Goal: Task Accomplishment & Management: Complete application form

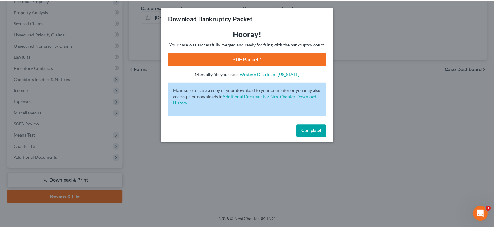
scroll to position [115, 0]
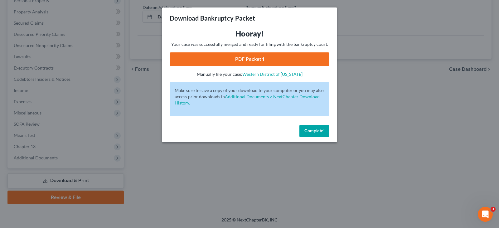
click at [316, 130] on span "Complete!" at bounding box center [314, 130] width 20 height 5
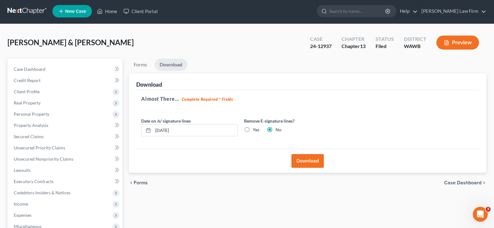
scroll to position [0, 0]
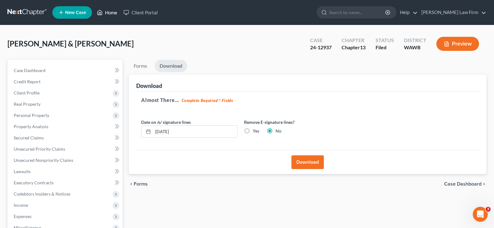
click at [115, 12] on link "Home" at bounding box center [107, 12] width 26 height 11
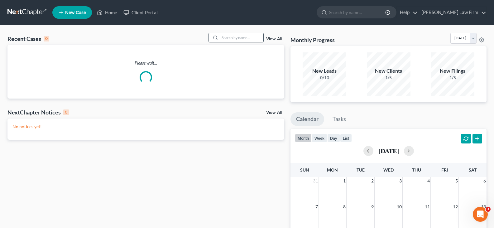
click at [237, 41] on input "search" at bounding box center [242, 37] width 44 height 9
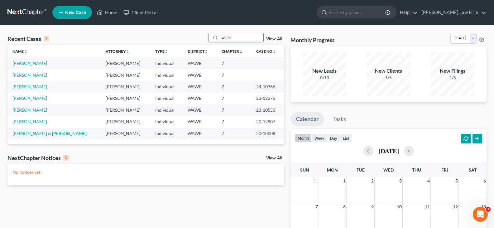
drag, startPoint x: 247, startPoint y: 35, endPoint x: 170, endPoint y: 45, distance: 77.3
click at [170, 45] on div "Recent Cases 7 white View All Name unfold_more expand_more expand_less Attorney…" at bounding box center [145, 88] width 277 height 111
type input "[PERSON_NAME]"
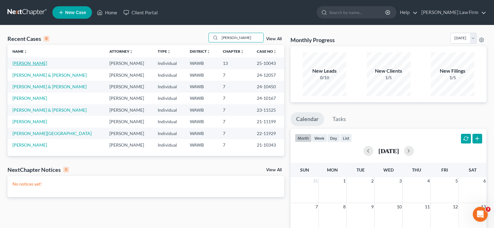
click at [26, 62] on link "[PERSON_NAME]" at bounding box center [29, 62] width 35 height 5
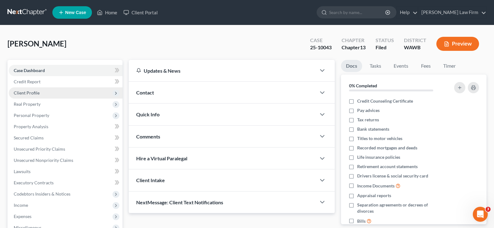
click at [40, 90] on span "Client Profile" at bounding box center [66, 92] width 114 height 11
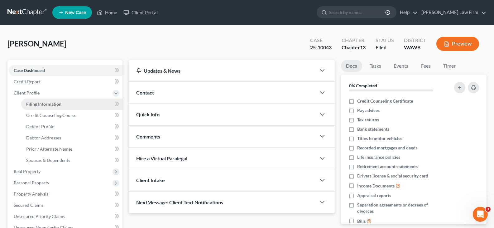
drag, startPoint x: 46, startPoint y: 102, endPoint x: 61, endPoint y: 104, distance: 15.2
click at [46, 102] on span "Filing Information" at bounding box center [43, 103] width 35 height 5
select select "1"
select select "0"
select select "3"
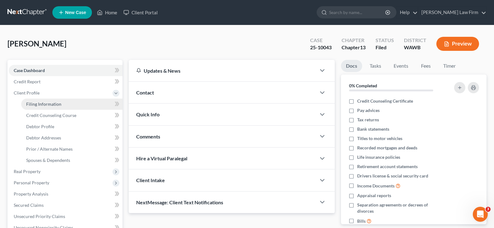
select select "87"
select select "0"
select select "50"
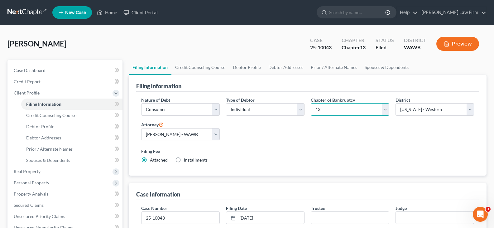
click at [330, 109] on select "Select 7 11 12 13" at bounding box center [350, 109] width 79 height 12
select select "0"
click at [311, 103] on select "Select 7 11 12 13" at bounding box center [350, 109] width 79 height 12
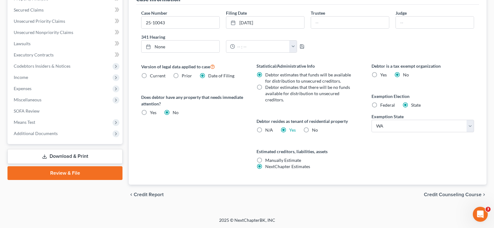
scroll to position [195, 0]
click at [39, 124] on span "Means Test" at bounding box center [66, 121] width 114 height 11
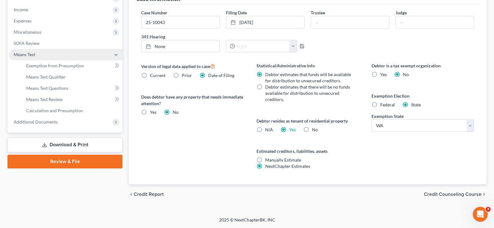
scroll to position [128, 0]
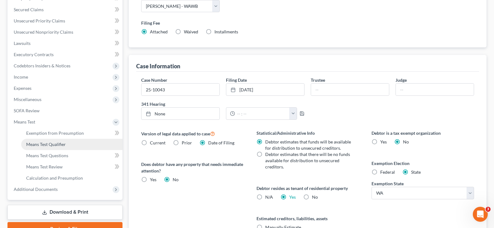
click at [53, 144] on span "Means Test Qualifier" at bounding box center [46, 143] width 40 height 5
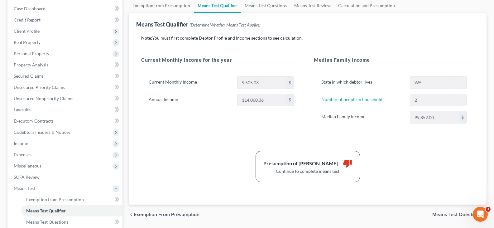
scroll to position [62, 0]
click at [38, 143] on span "Income" at bounding box center [66, 142] width 114 height 11
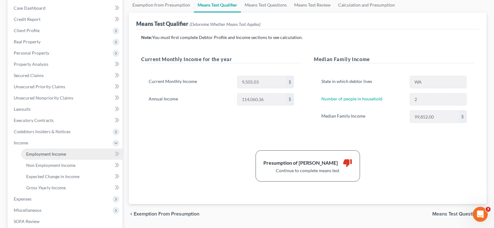
click at [51, 154] on span "Employment Income" at bounding box center [46, 153] width 40 height 5
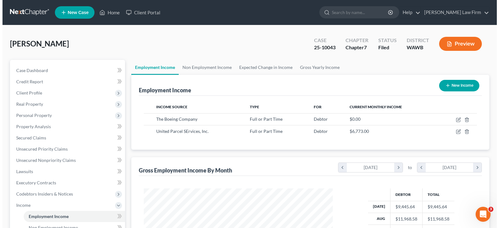
scroll to position [112, 201]
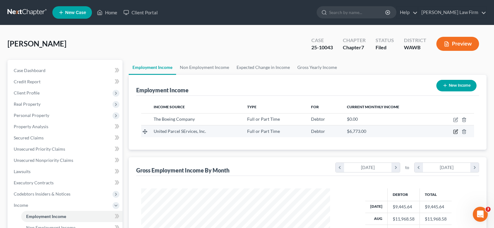
click at [455, 131] on icon "button" at bounding box center [456, 131] width 3 height 3
select select "0"
select select "10"
select select "3"
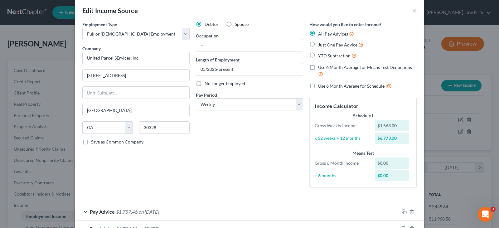
scroll to position [0, 0]
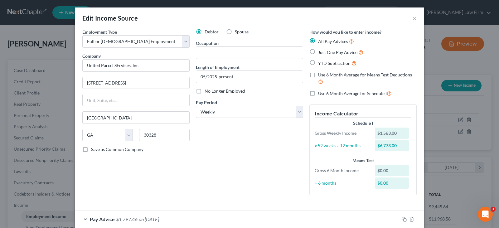
click at [335, 53] on span "Just One Pay Advice" at bounding box center [337, 52] width 39 height 5
click at [324, 53] on input "Just One Pay Advice" at bounding box center [322, 51] width 4 height 4
radio input "true"
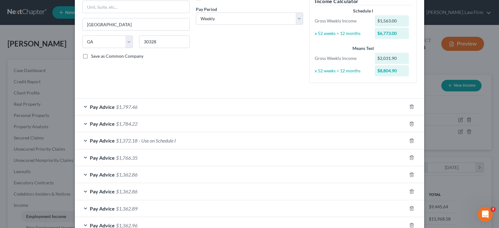
scroll to position [93, 0]
click at [409, 105] on polyline "button" at bounding box center [411, 105] width 4 height 0
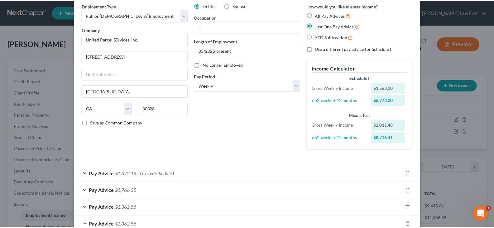
scroll to position [0, 0]
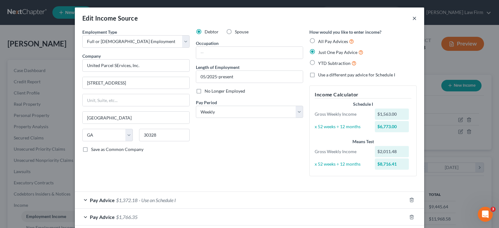
click at [412, 18] on button "×" at bounding box center [414, 17] width 4 height 7
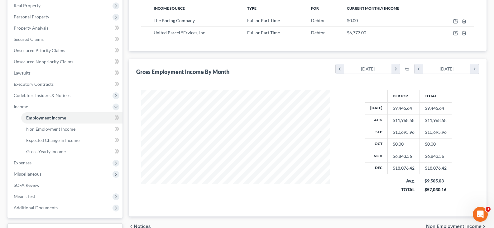
scroll to position [148, 0]
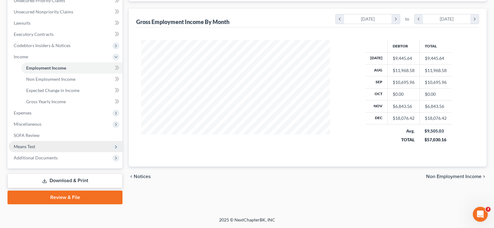
click at [43, 148] on span "Means Test" at bounding box center [66, 146] width 114 height 11
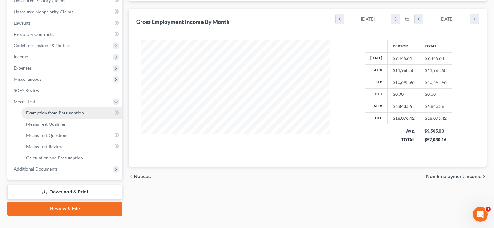
click at [72, 115] on span "Exemption from Presumption" at bounding box center [55, 112] width 58 height 5
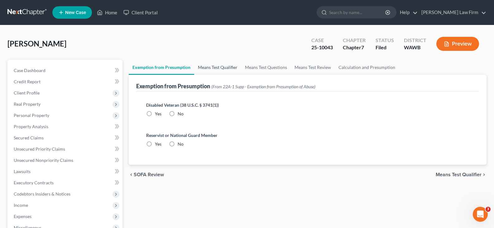
click at [227, 65] on link "Means Test Qualifier" at bounding box center [217, 67] width 47 height 15
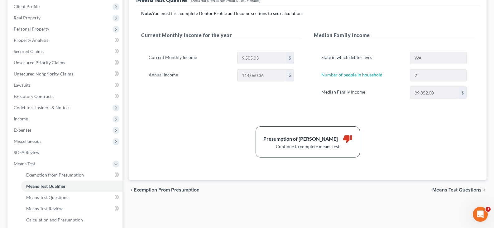
scroll to position [93, 0]
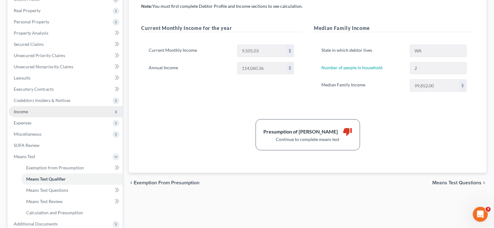
click at [46, 110] on span "Income" at bounding box center [66, 111] width 114 height 11
